Goal: Task Accomplishment & Management: Complete application form

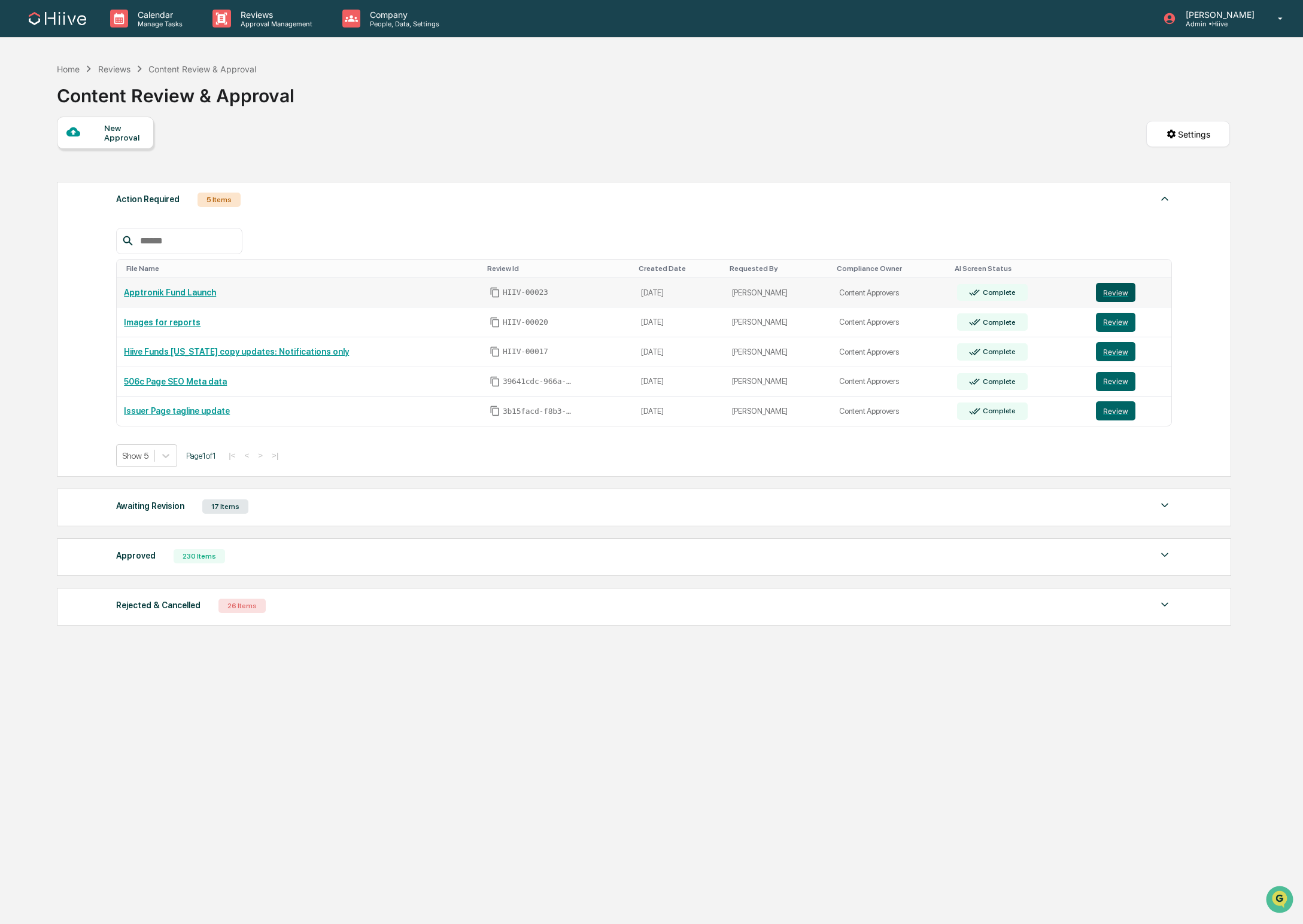
click at [1107, 291] on button "Review" at bounding box center [1115, 292] width 39 height 20
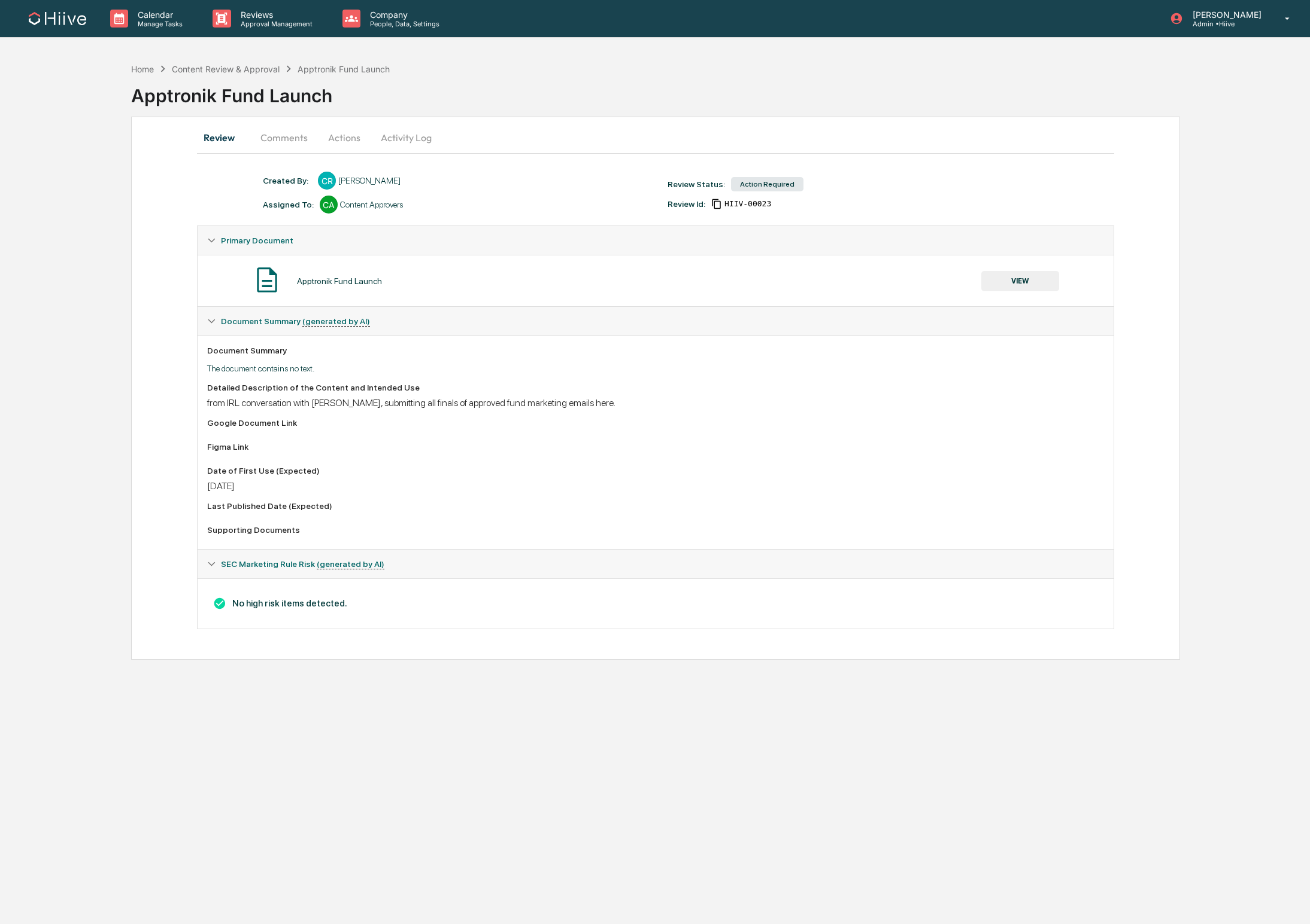
click at [323, 137] on button "Actions" at bounding box center [345, 137] width 54 height 29
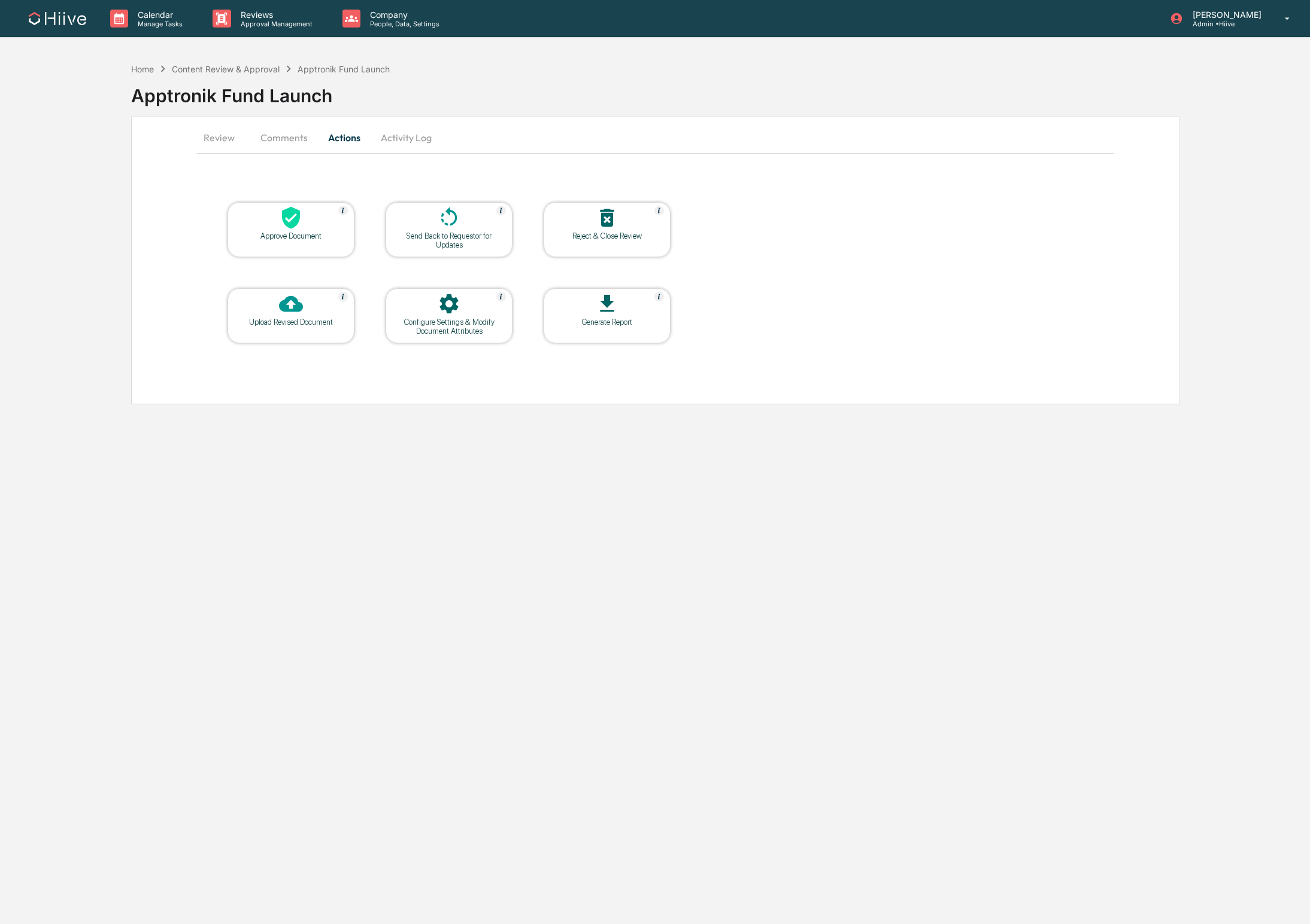
click at [268, 246] on div "Approve Document" at bounding box center [291, 230] width 127 height 55
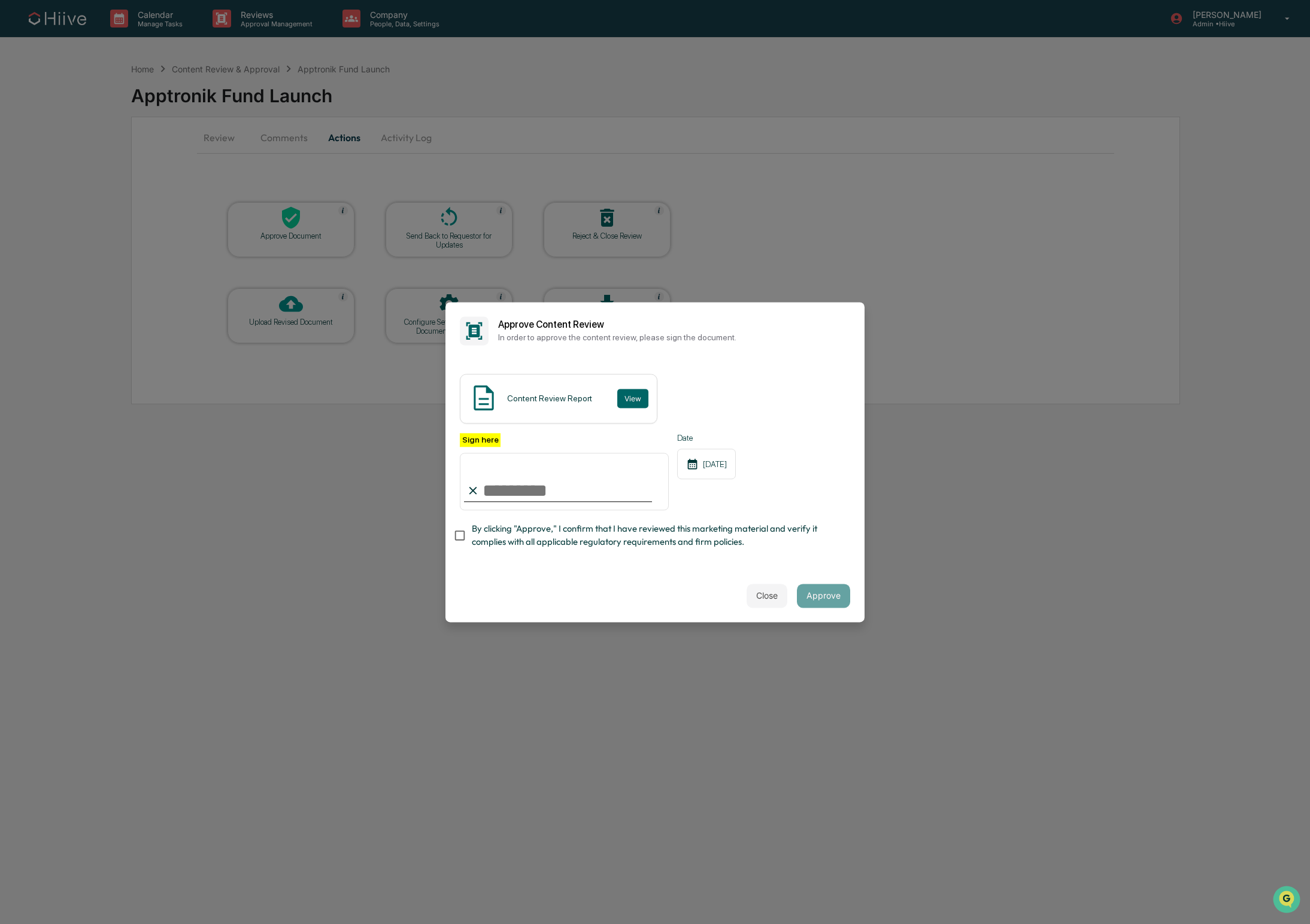
click at [551, 525] on span "By clicking "Approve," I confirm that I have reviewed this marketing material a…" at bounding box center [655, 536] width 369 height 27
click at [642, 482] on input "Sign here" at bounding box center [564, 482] width 209 height 58
click at [0, 924] on com-1password-button at bounding box center [0, 924] width 0 height 0
type input "**********"
click at [822, 590] on button "Approve" at bounding box center [823, 596] width 53 height 24
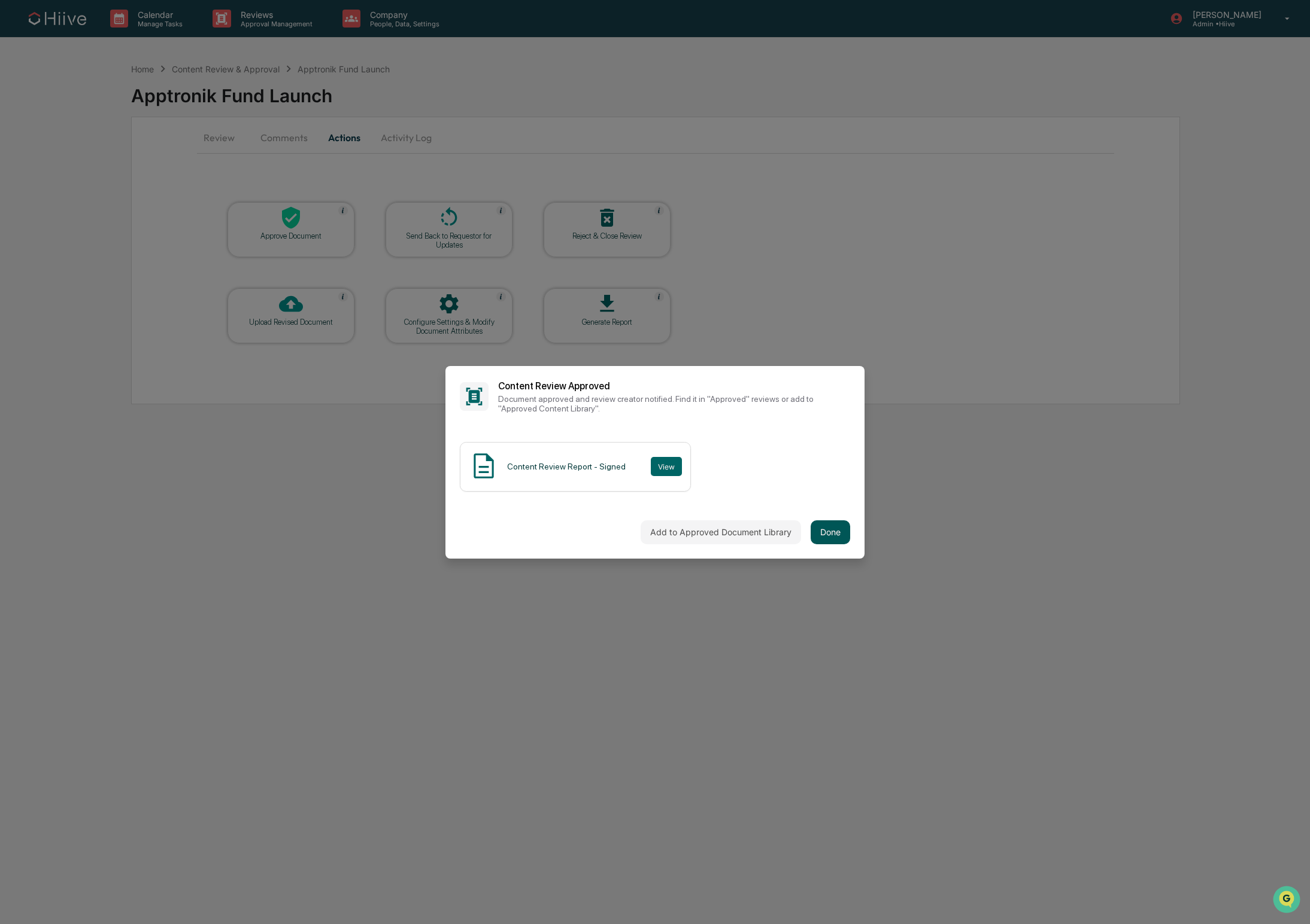
click at [832, 532] on button "Done" at bounding box center [830, 533] width 39 height 24
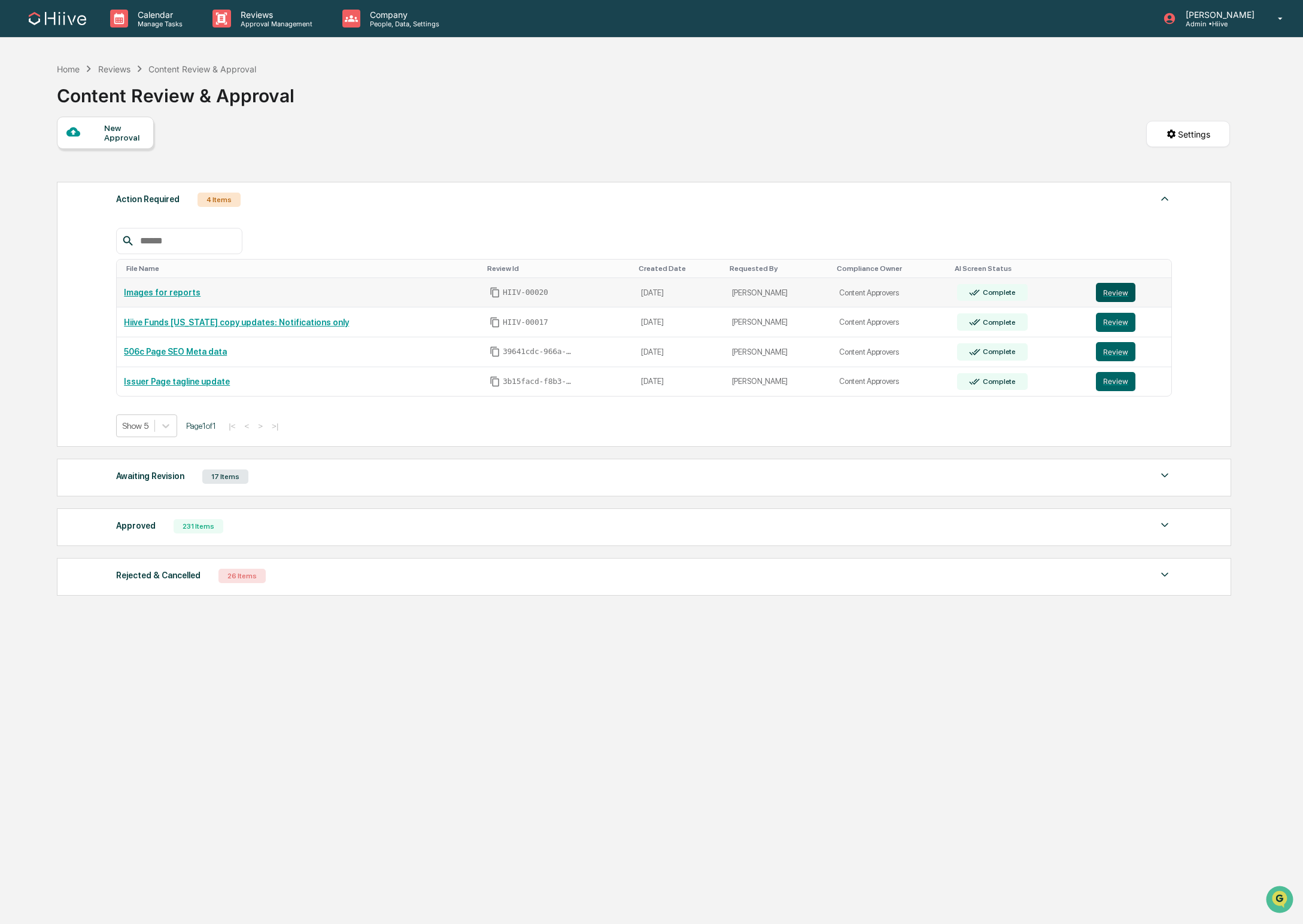
click at [1113, 292] on button "Review" at bounding box center [1115, 292] width 39 height 20
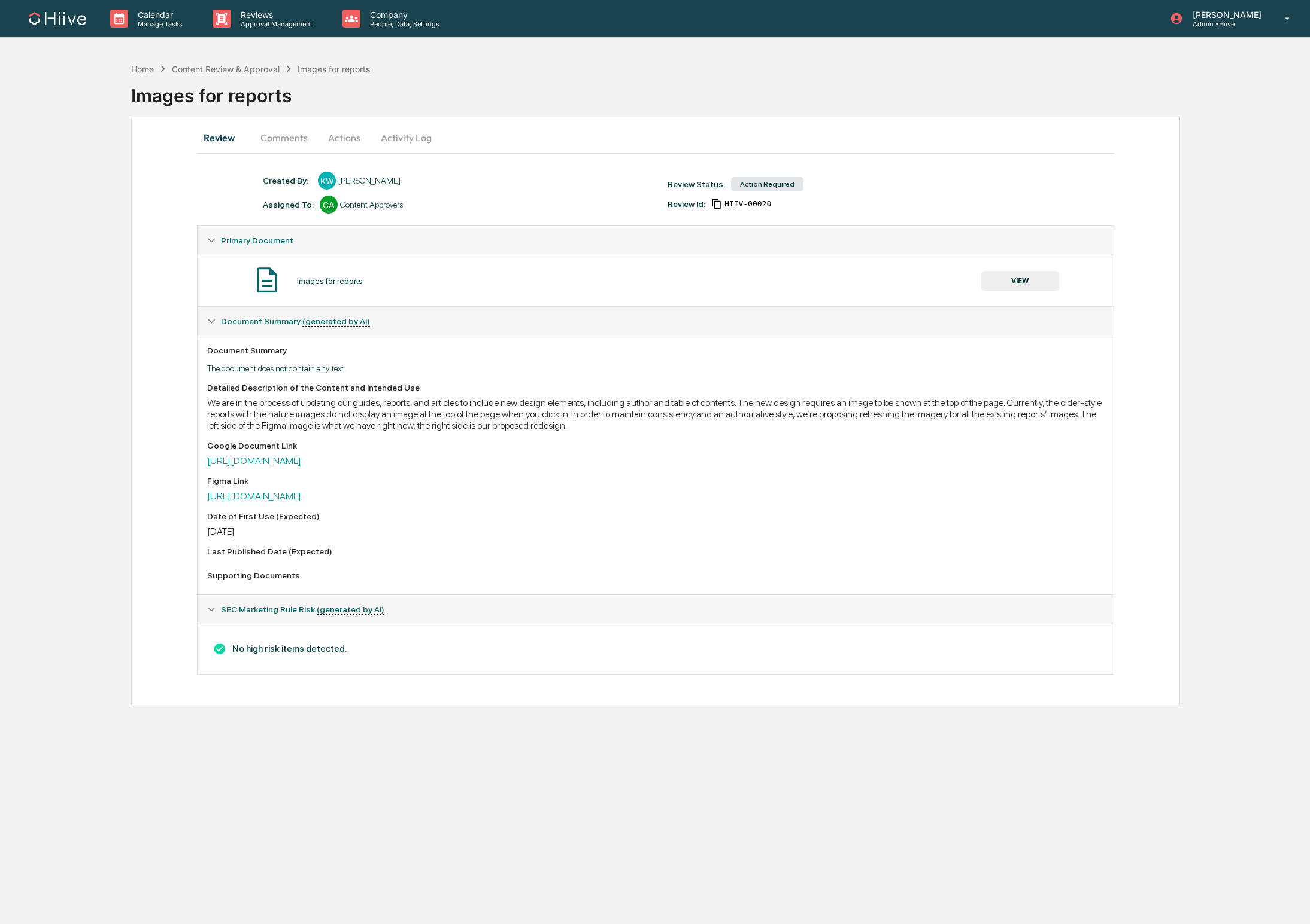
click at [339, 141] on button "Actions" at bounding box center [345, 137] width 54 height 29
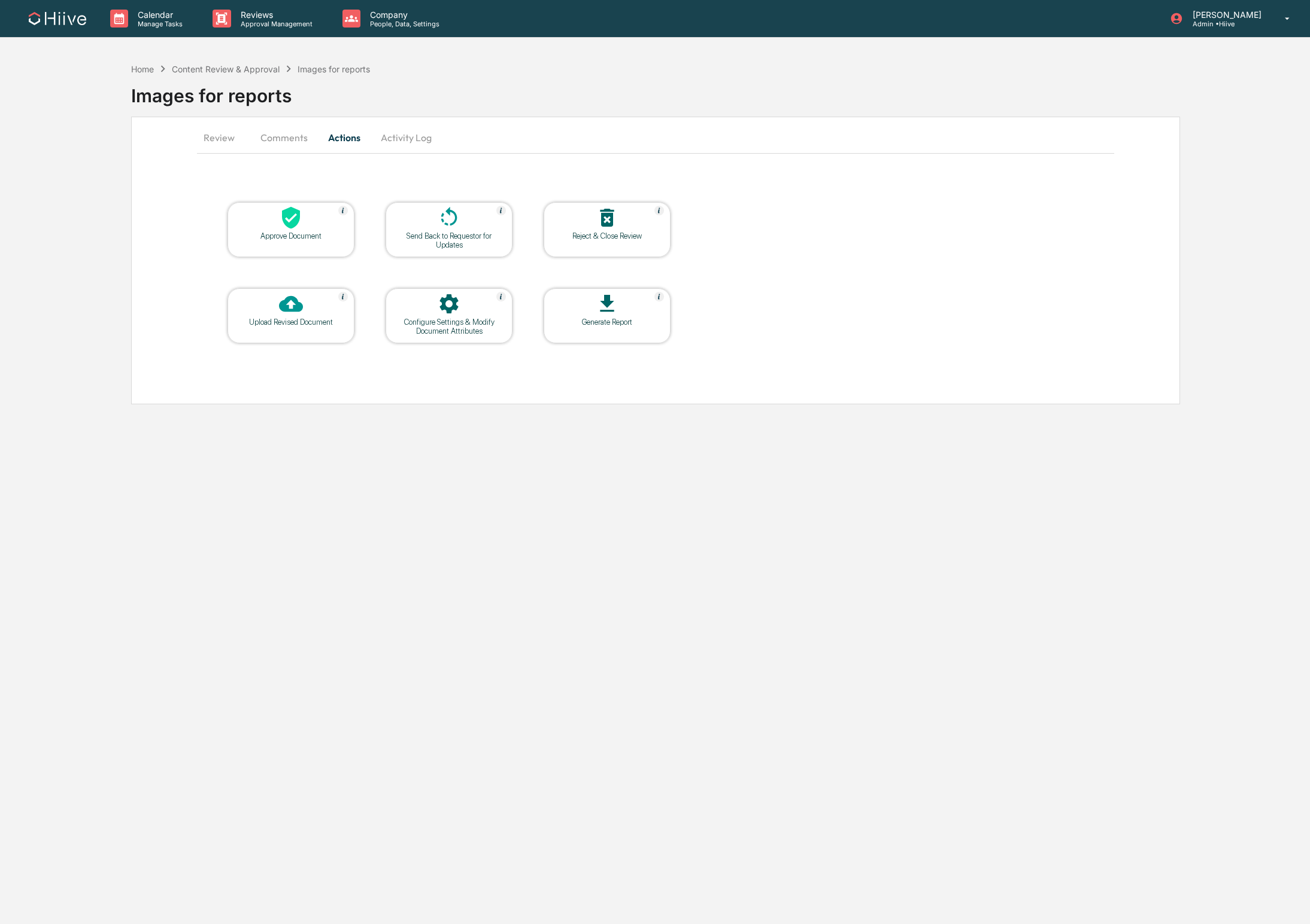
click at [290, 139] on button "Comments" at bounding box center [284, 137] width 66 height 29
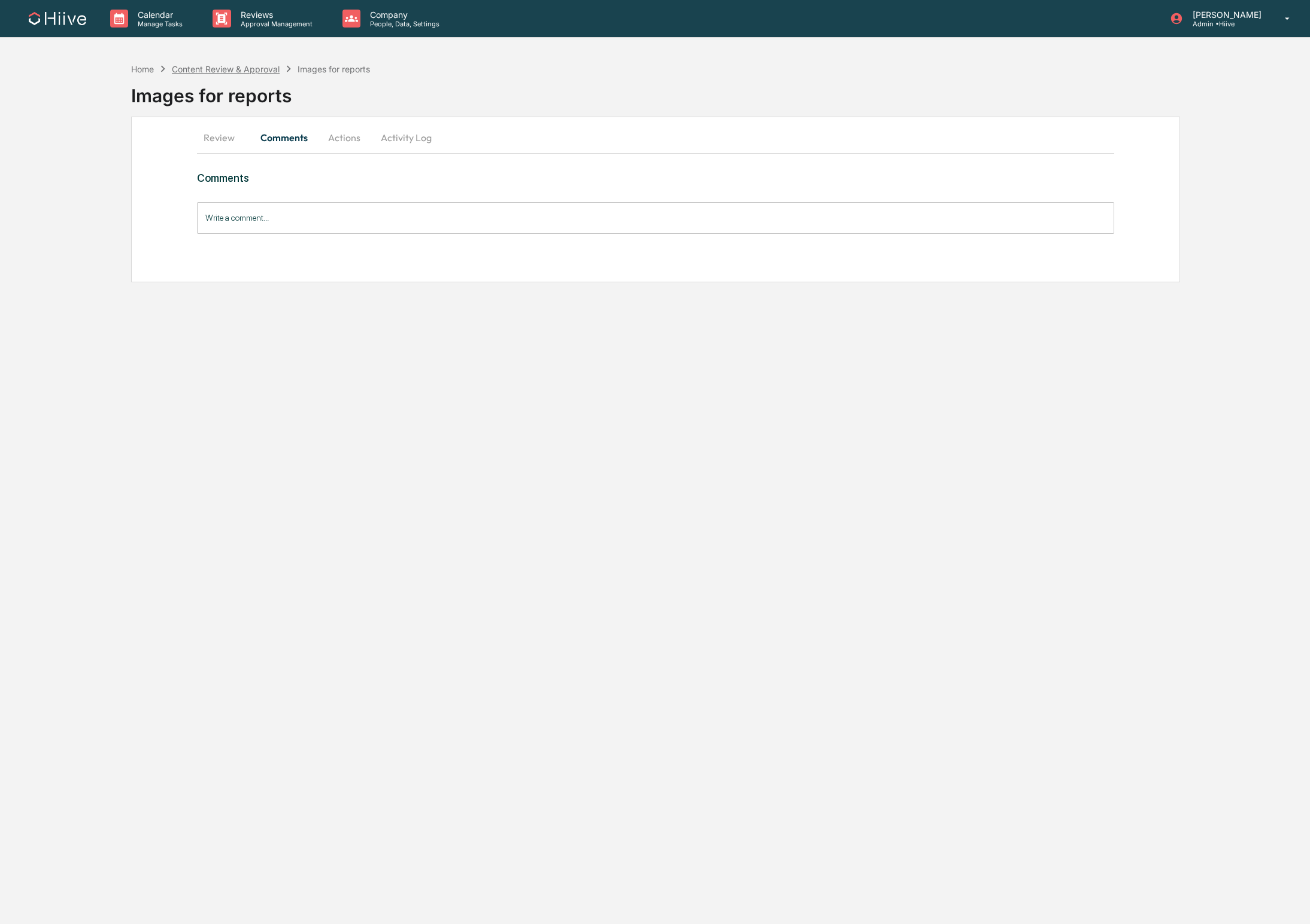
click at [218, 68] on div "Content Review & Approval" at bounding box center [225, 69] width 107 height 10
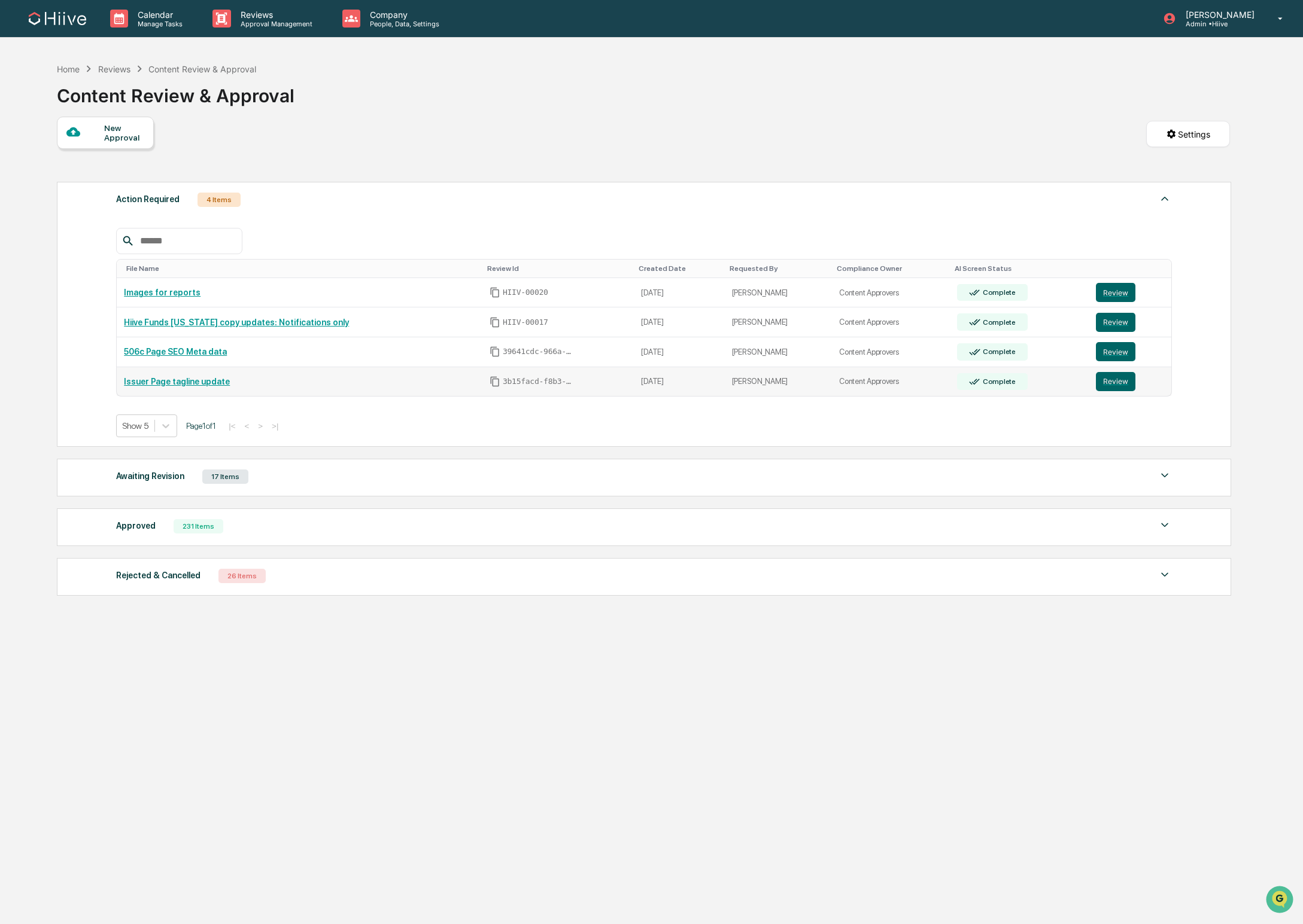
click at [1089, 383] on td "Review" at bounding box center [1129, 382] width 82 height 29
click at [1099, 383] on button "Review" at bounding box center [1115, 382] width 39 height 20
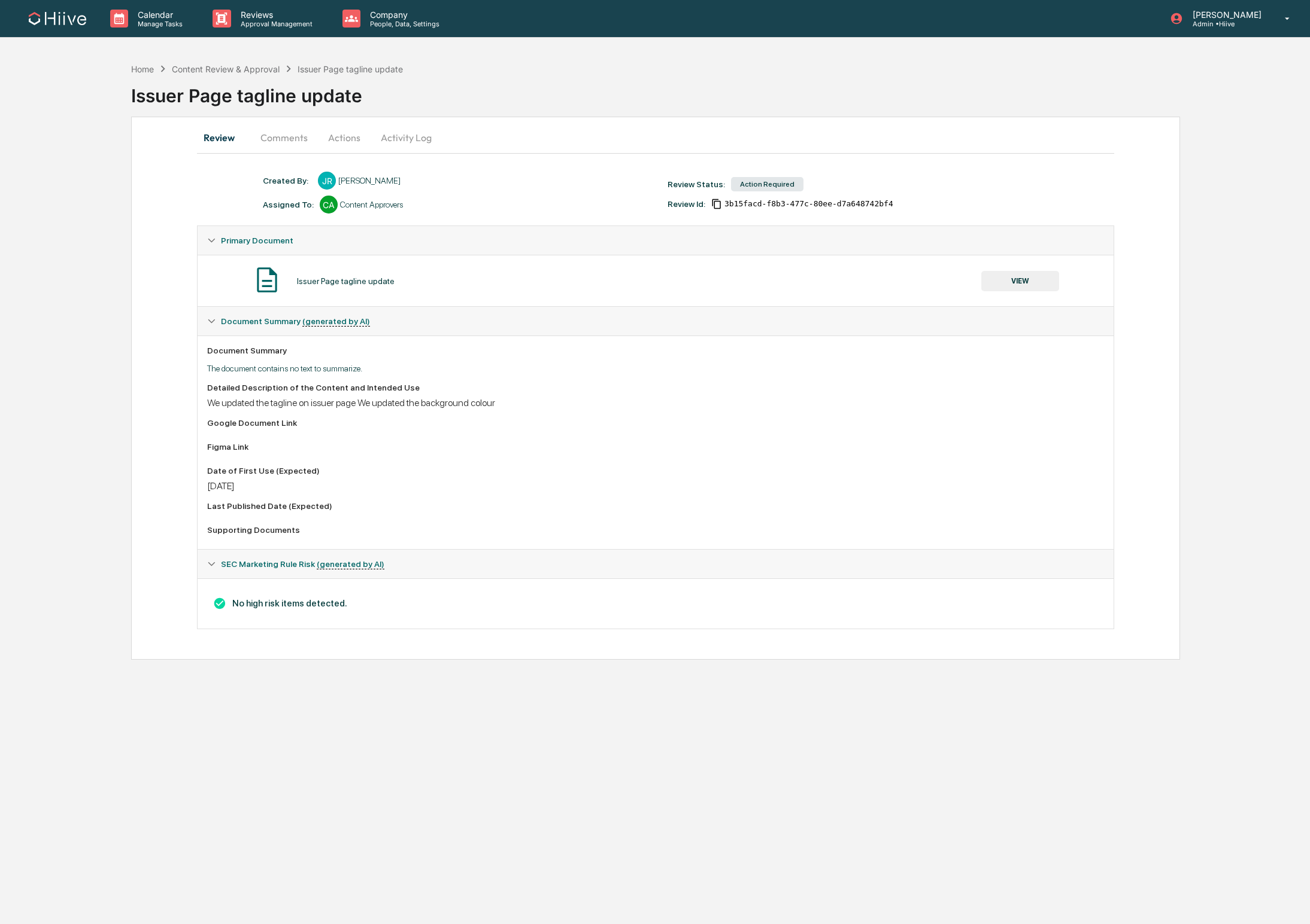
click at [292, 140] on button "Comments" at bounding box center [284, 137] width 66 height 29
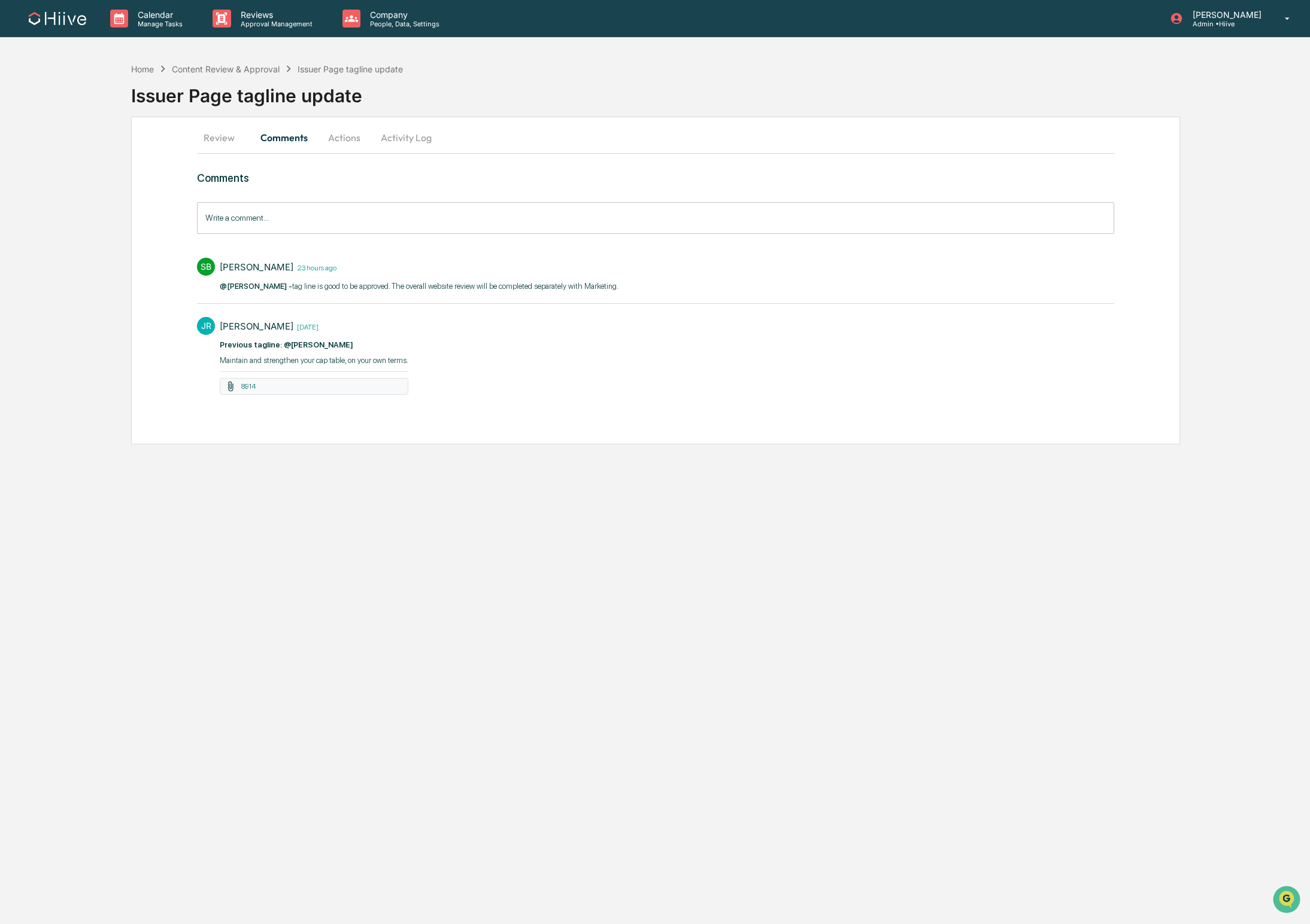
click at [336, 137] on button "Actions" at bounding box center [345, 137] width 54 height 29
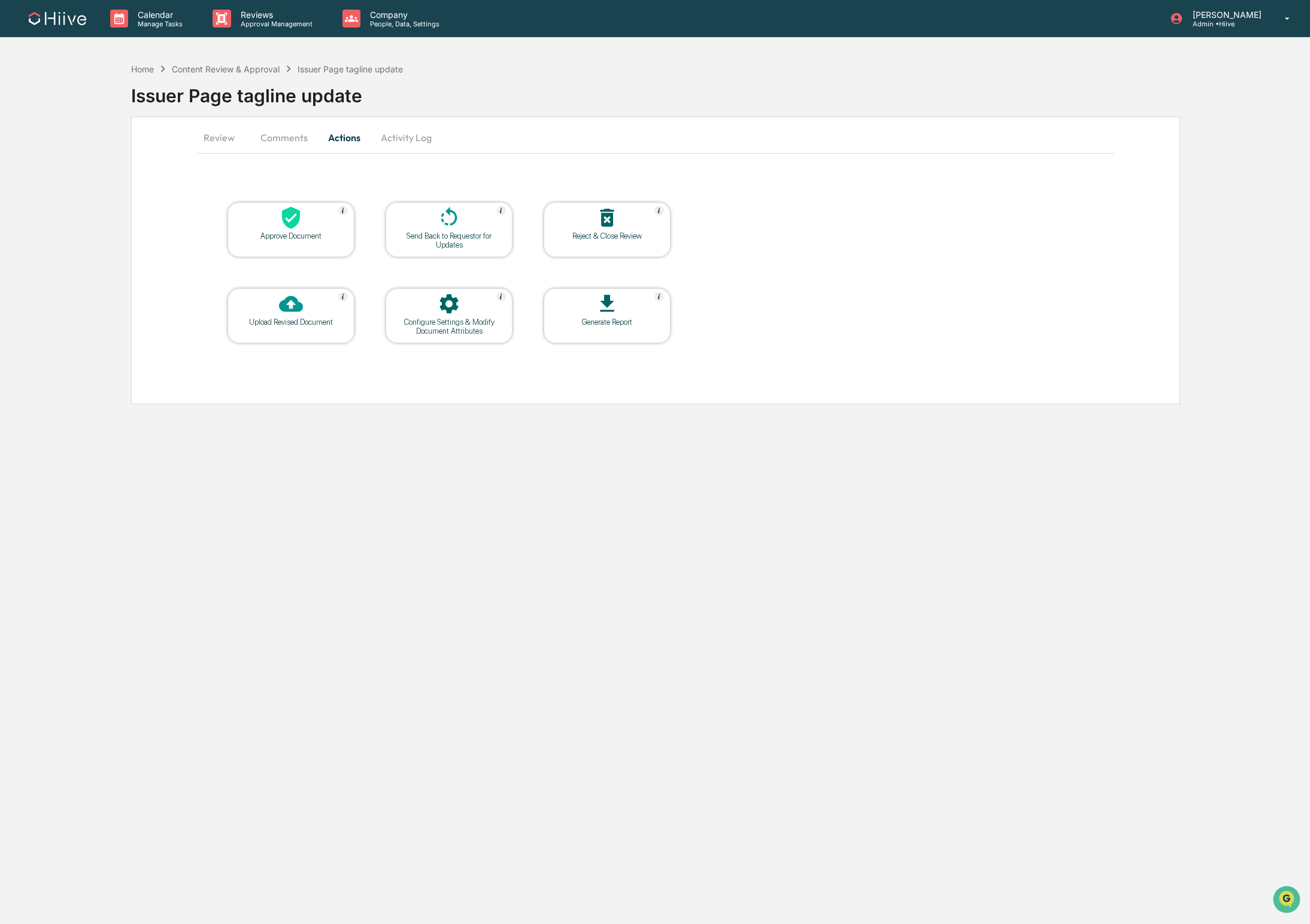
click at [289, 231] on div at bounding box center [290, 219] width 120 height 26
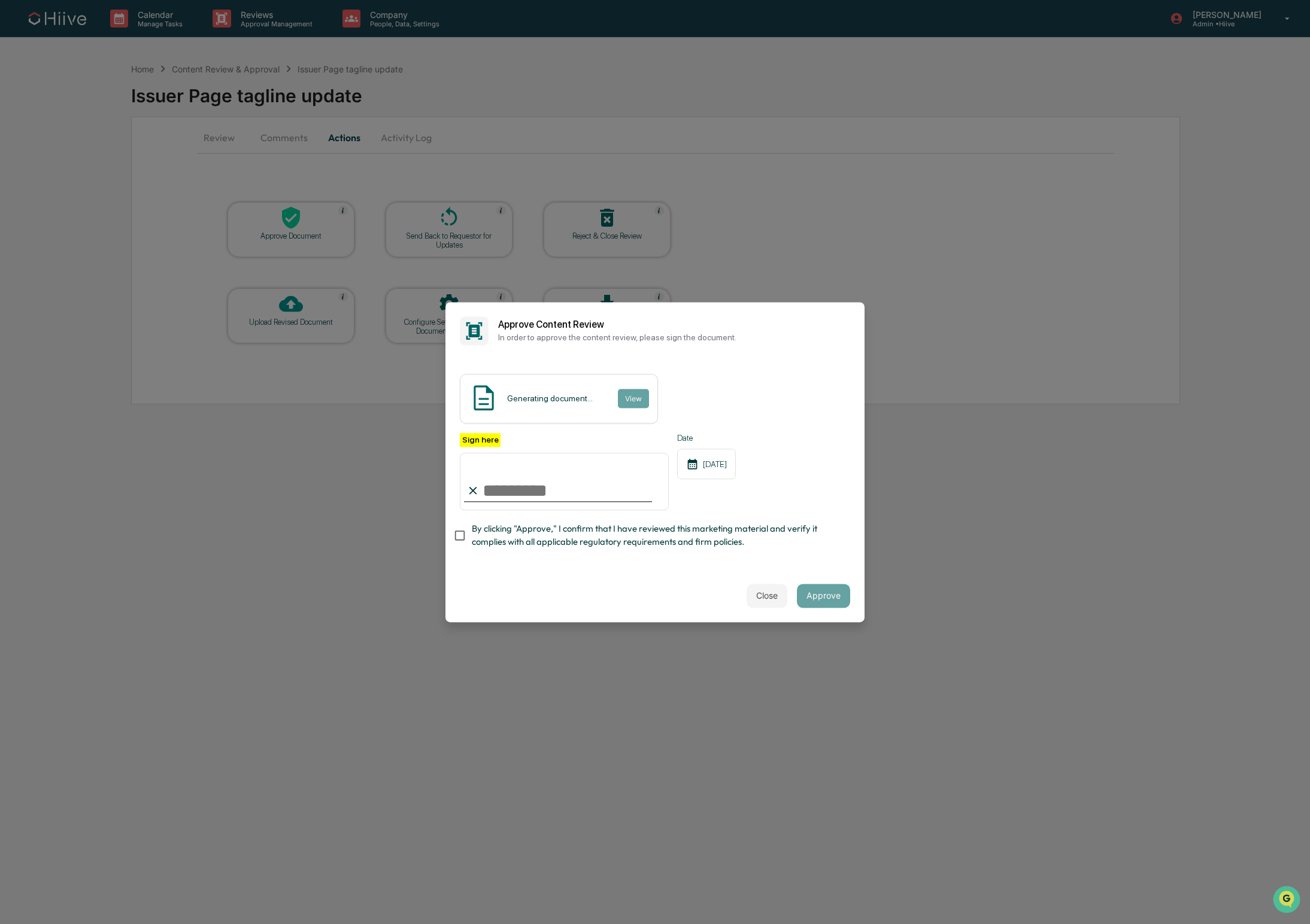
type input "**********"
click at [542, 533] on span "By clicking "Approve," I confirm that I have reviewed this marketing material a…" at bounding box center [655, 536] width 369 height 27
click at [833, 593] on button "Approve" at bounding box center [823, 596] width 53 height 24
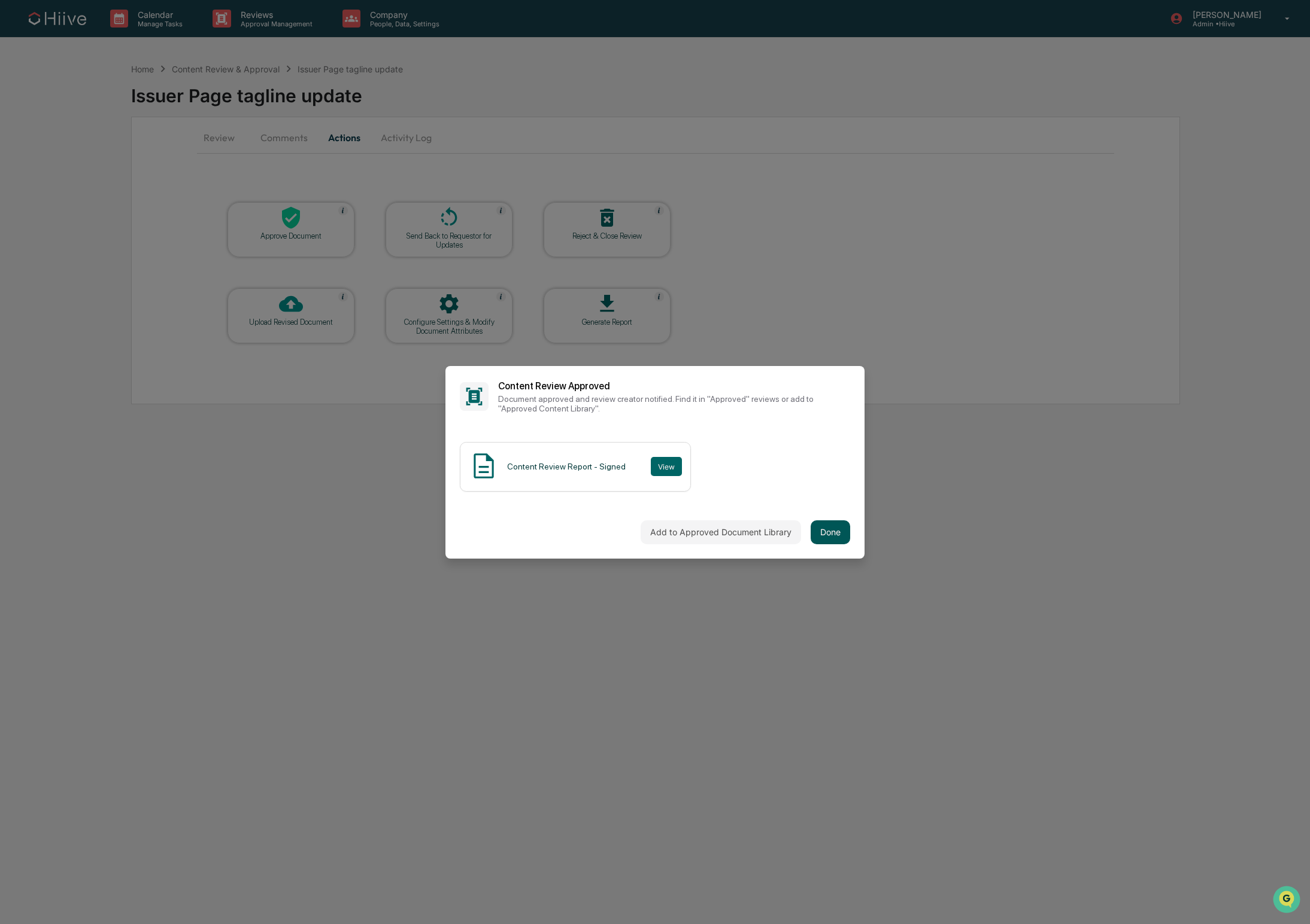
click at [835, 529] on button "Done" at bounding box center [830, 533] width 39 height 24
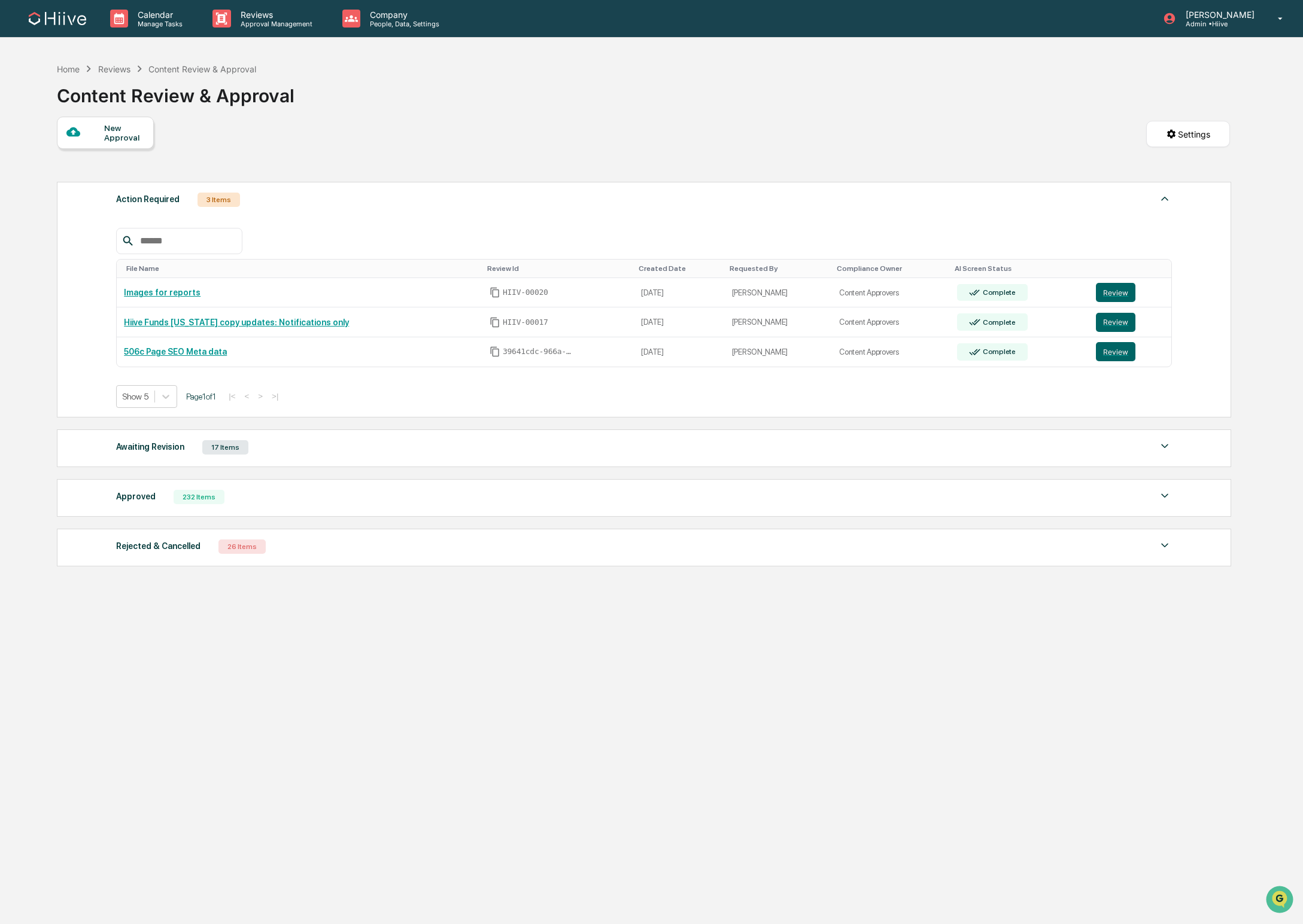
click at [375, 457] on div "Awaiting Revision 17 Items File Name Review Id Created Date Requested By Compli…" at bounding box center [643, 448] width 1173 height 37
click at [379, 450] on div "Awaiting Revision 17 Items" at bounding box center [643, 448] width 1055 height 17
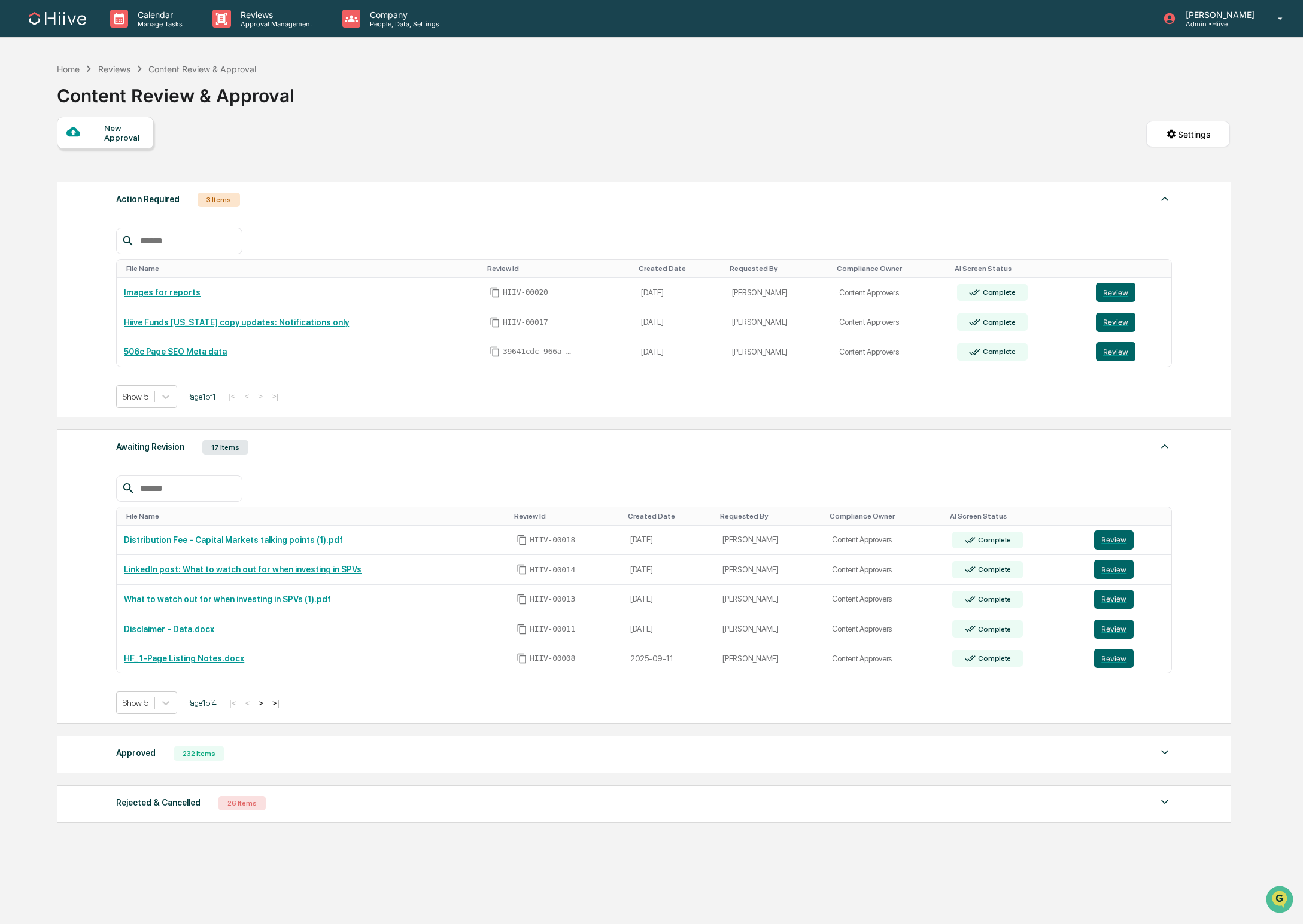
click at [379, 449] on div "Awaiting Revision 17 Items" at bounding box center [643, 448] width 1055 height 17
